Goal: Task Accomplishment & Management: Manage account settings

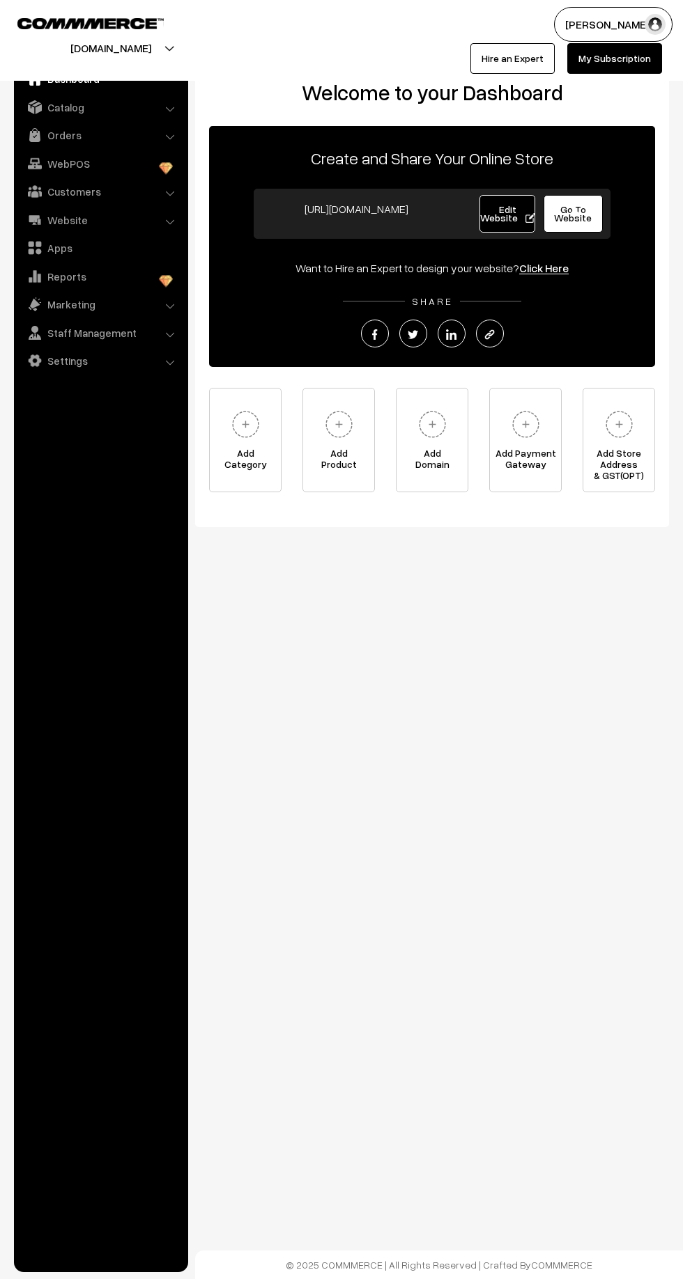
click at [34, 134] on img at bounding box center [35, 135] width 14 height 14
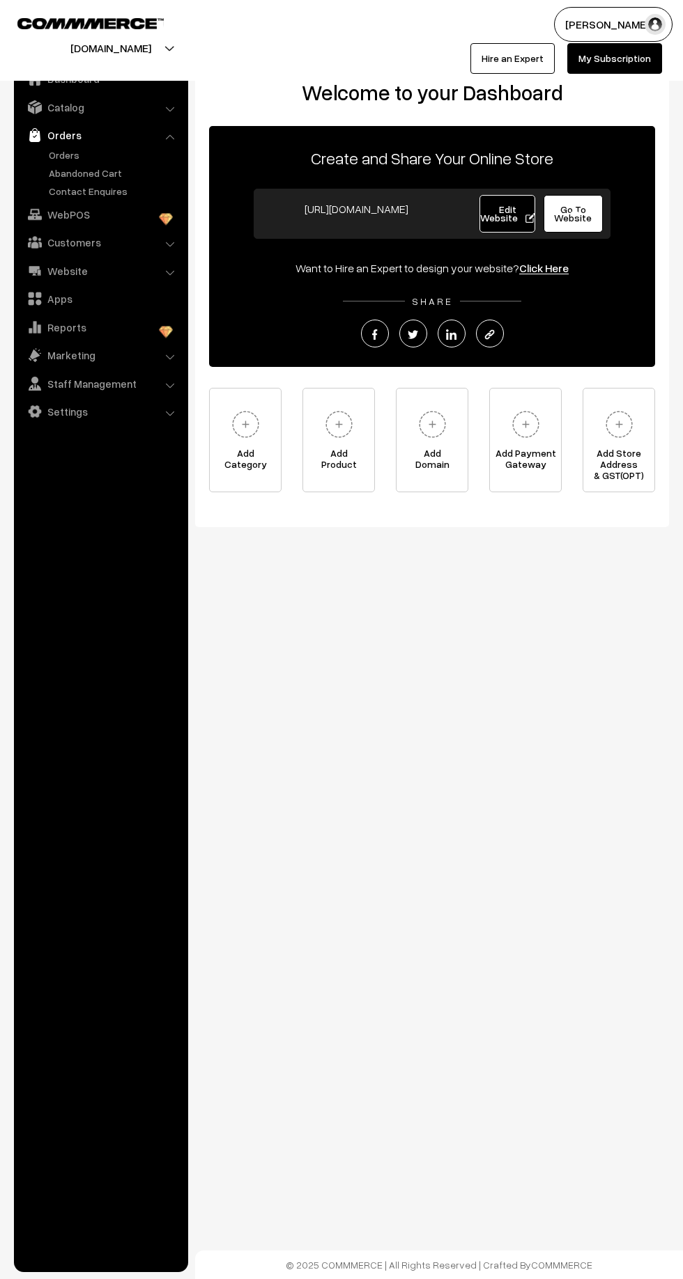
click at [59, 137] on link "Orders" at bounding box center [100, 135] width 166 height 25
click at [59, 176] on link "Abandoned Cart" at bounding box center [114, 173] width 138 height 15
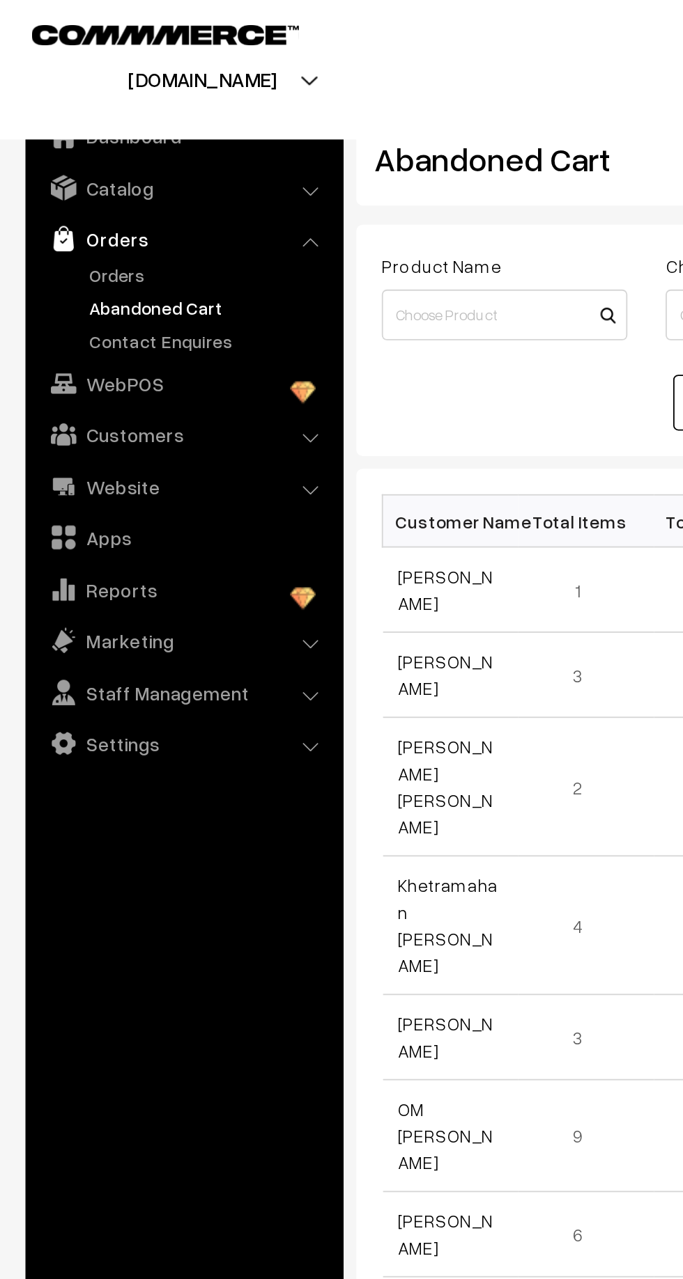
click at [64, 154] on link "Orders" at bounding box center [114, 155] width 138 height 15
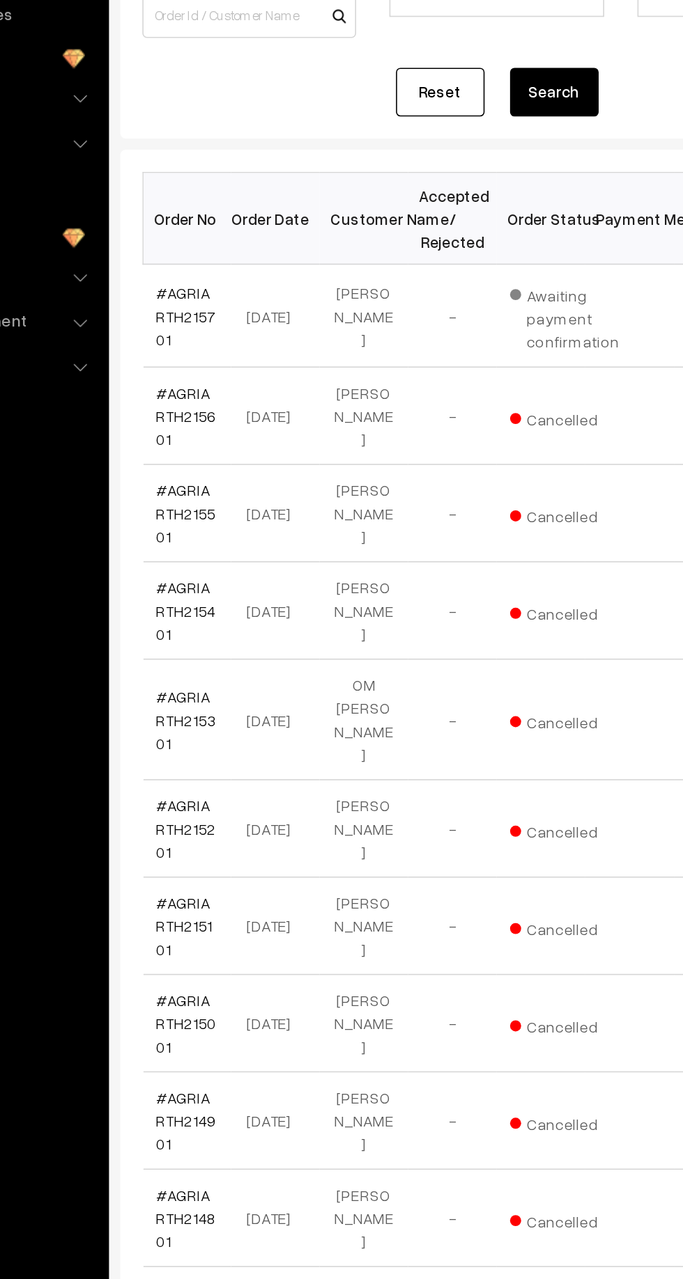
click at [233, 370] on link "#AGRIARTH215701" at bounding box center [237, 381] width 38 height 41
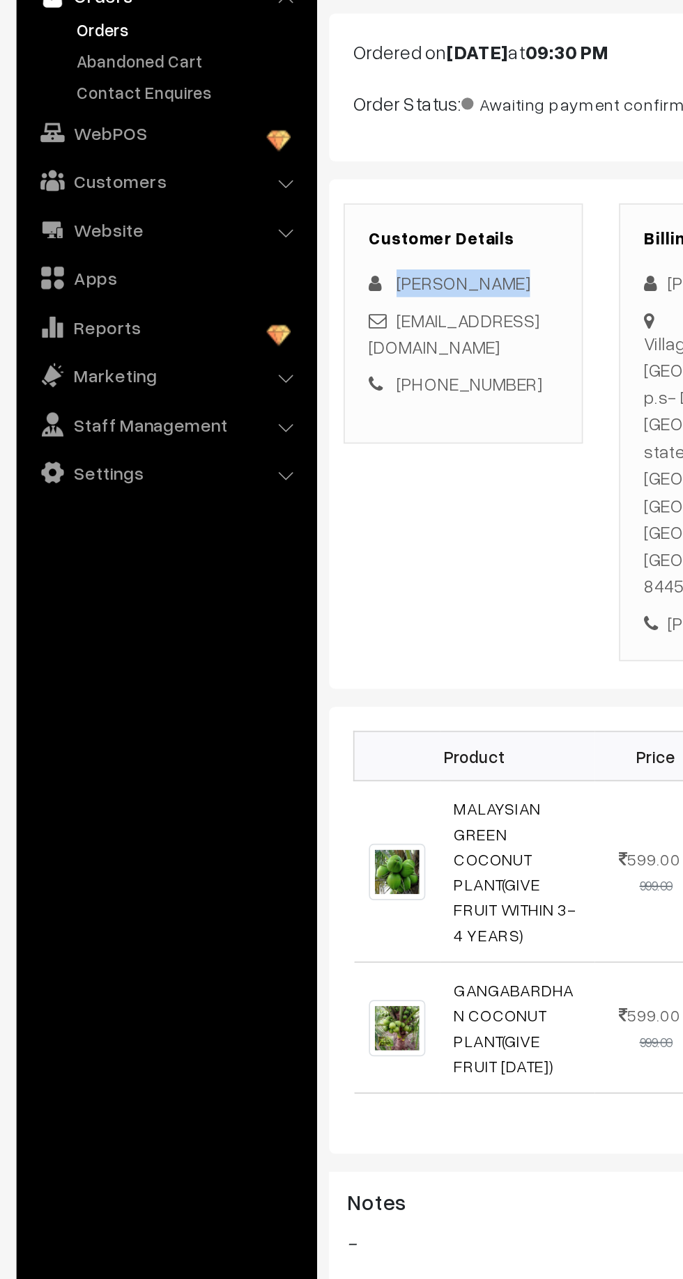
copy span "[PERSON_NAME]"
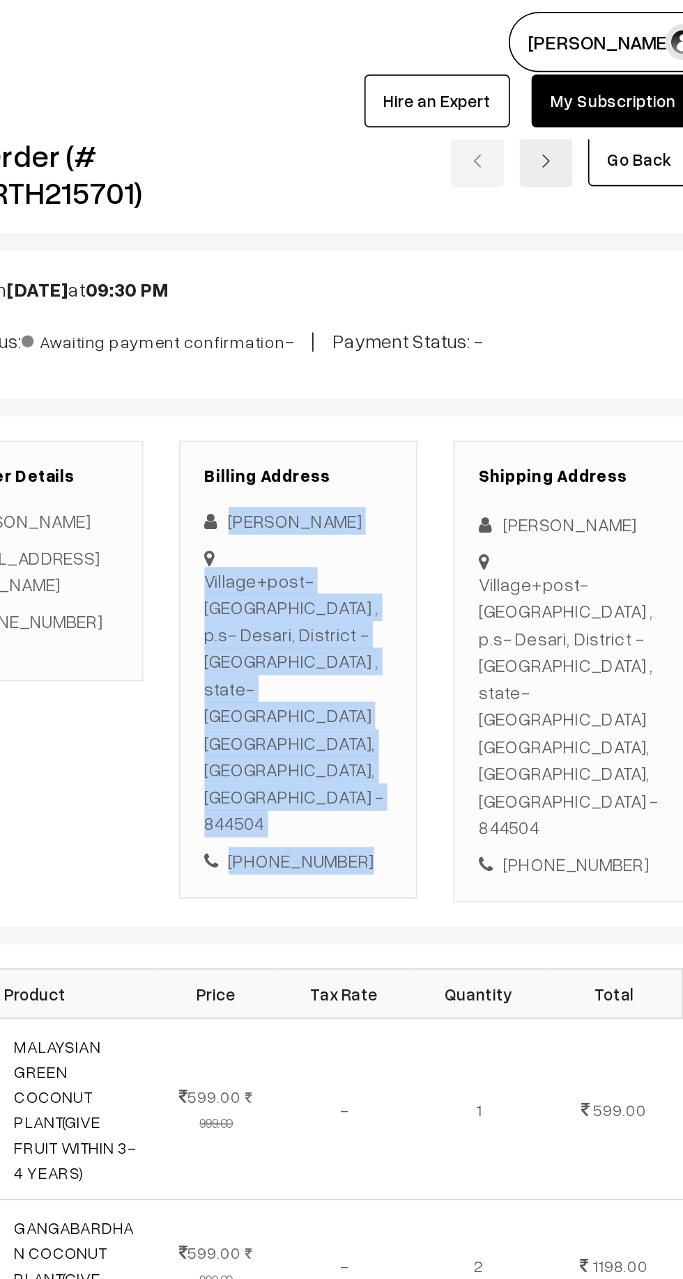
copy div "Pradeep Kumar Village+post- Khoksa Buzurg , p.s- Desari, District -Vaishali , s…"
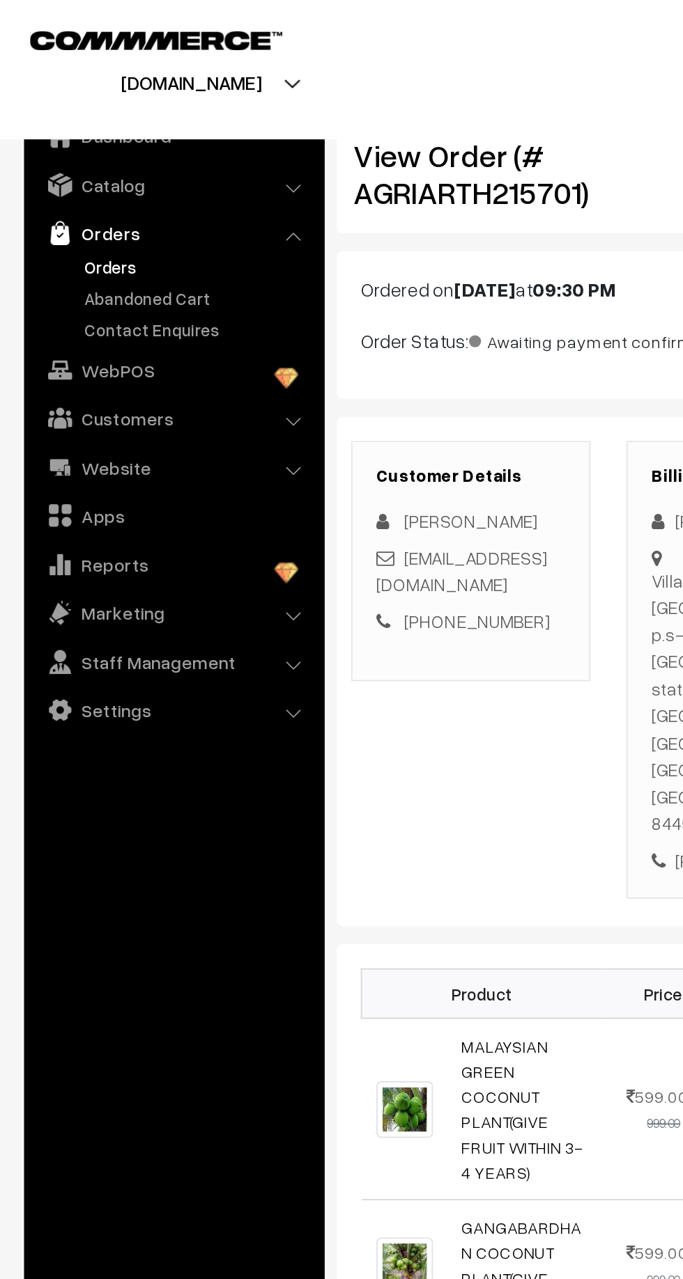
click at [75, 173] on link "Abandoned Cart" at bounding box center [114, 173] width 138 height 15
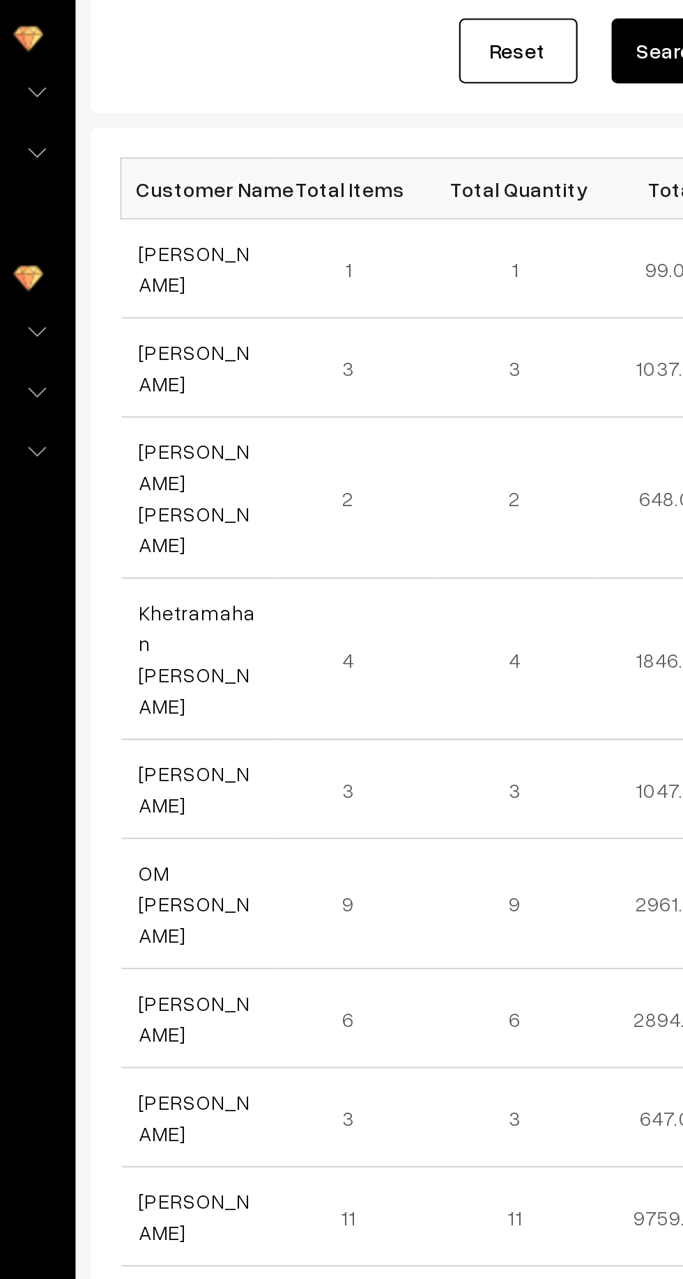
click at [231, 371] on link "[PERSON_NAME]" at bounding box center [244, 374] width 52 height 26
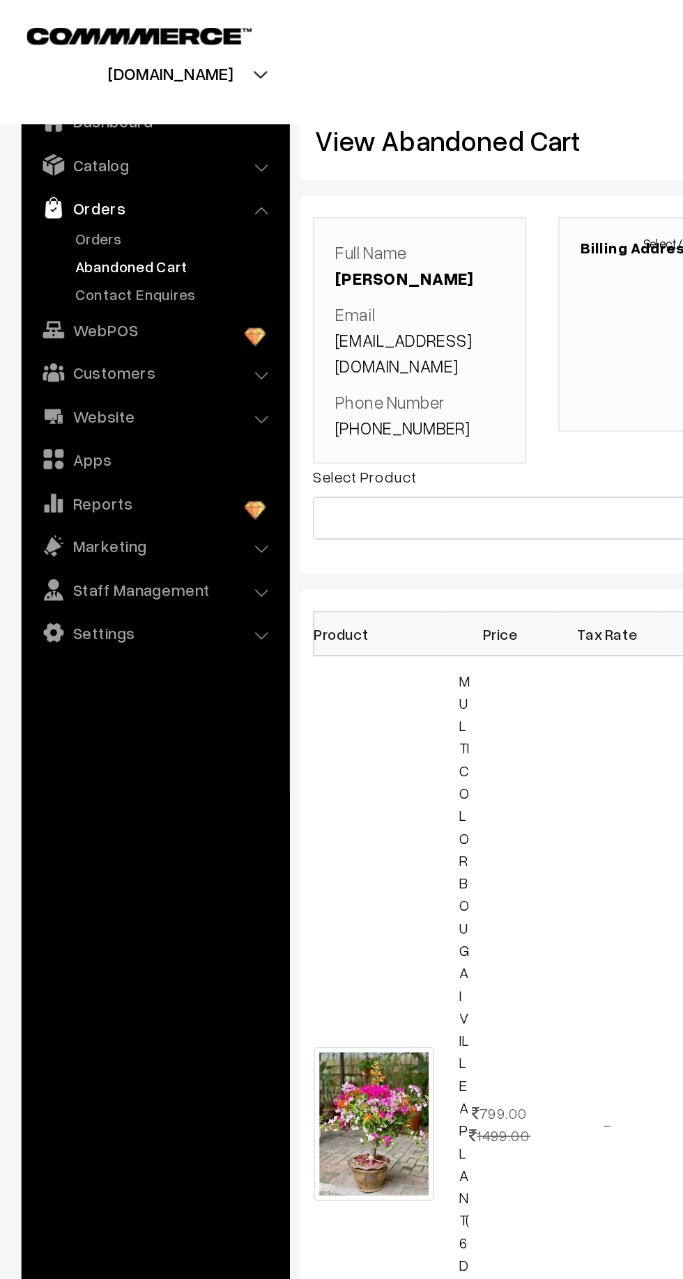
click at [77, 151] on link "Orders" at bounding box center [114, 155] width 138 height 15
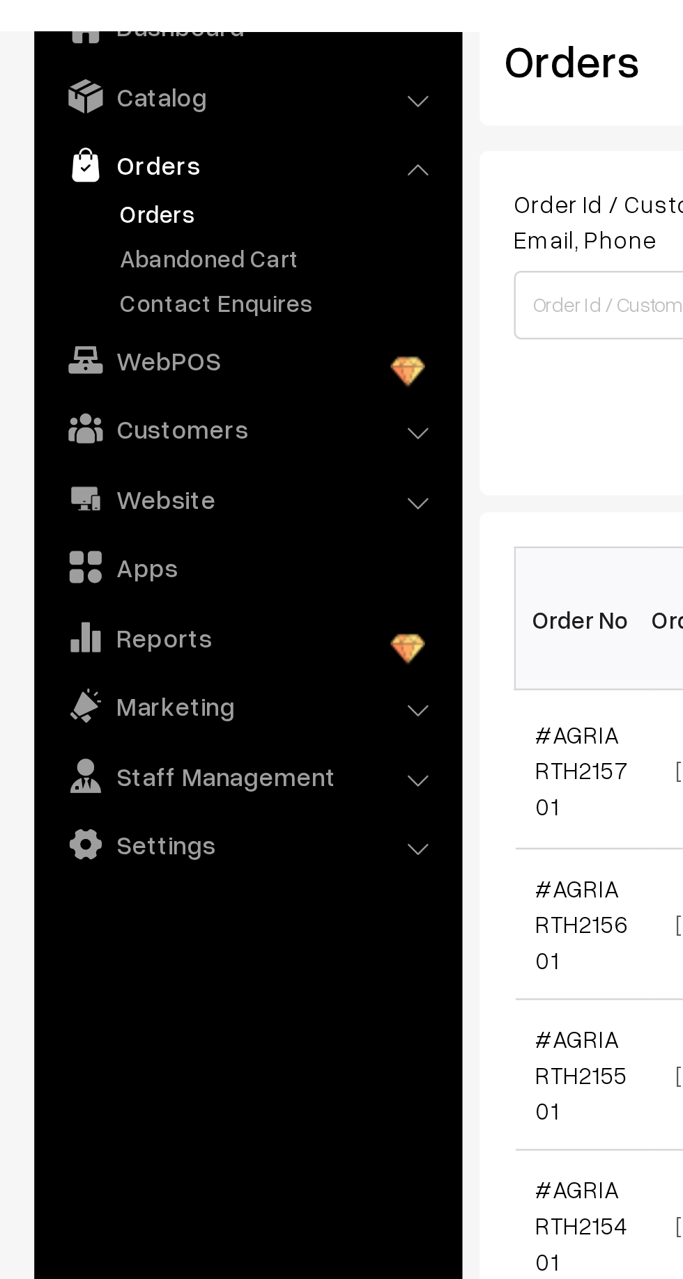
click at [68, 174] on link "Abandoned Cart" at bounding box center [114, 173] width 138 height 15
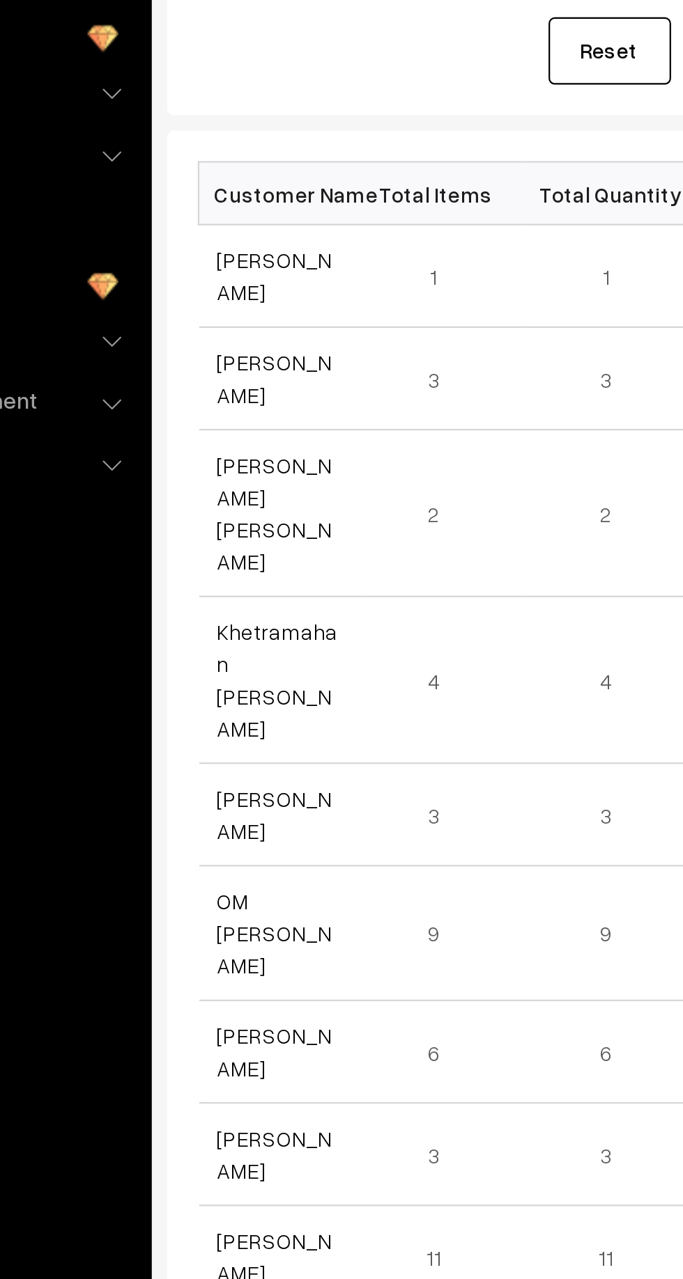
click at [230, 332] on link "[PERSON_NAME]" at bounding box center [244, 327] width 52 height 26
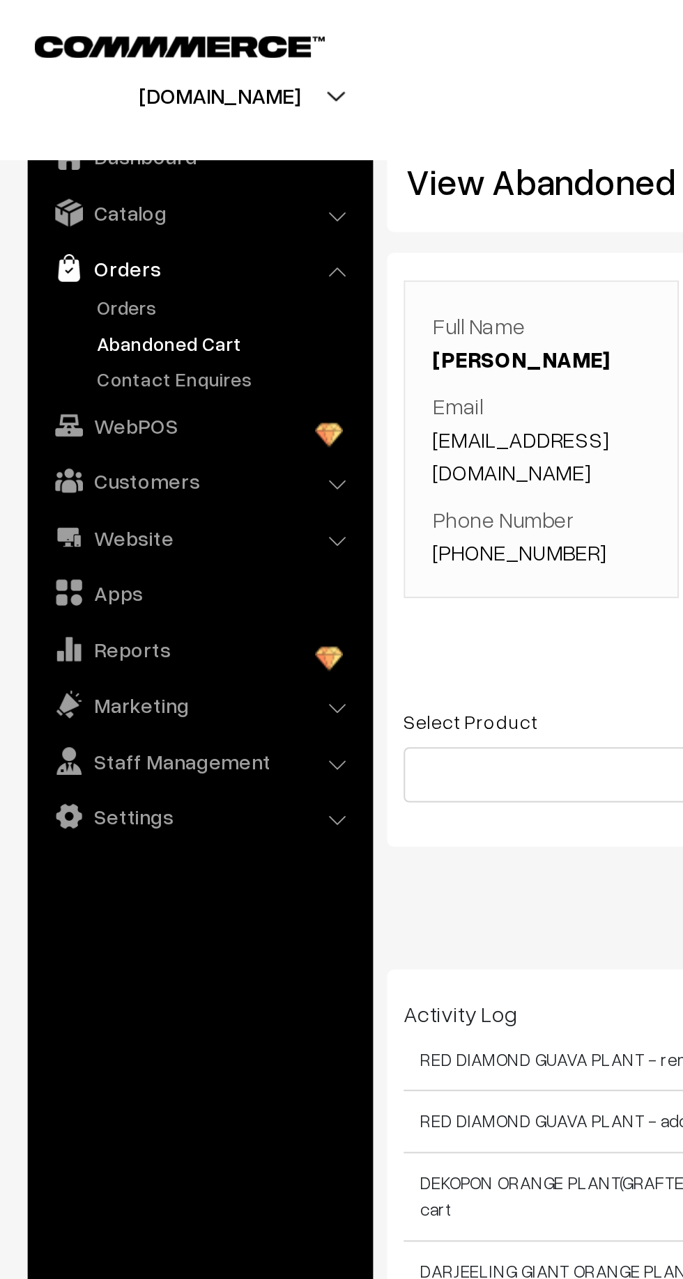
click at [75, 173] on link "Abandoned Cart" at bounding box center [114, 173] width 138 height 15
